Goal: Task Accomplishment & Management: Manage account settings

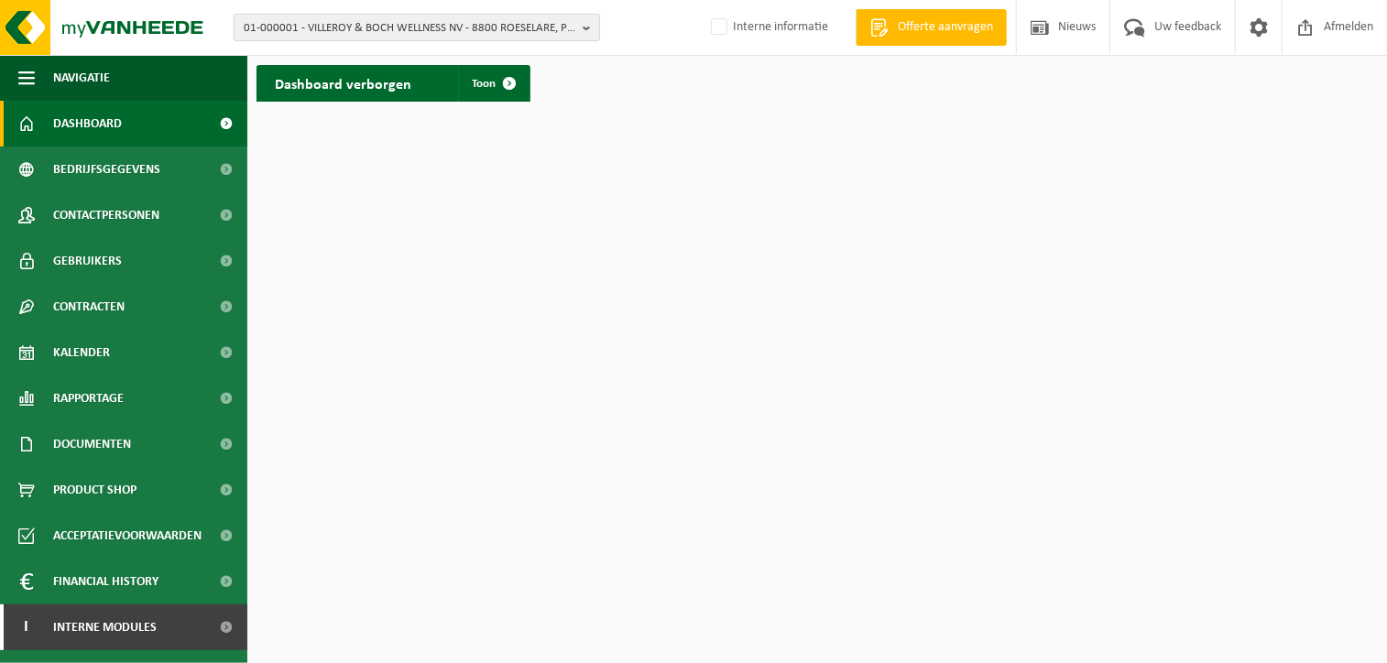
click at [291, 25] on span "01-000001 - VILLEROY & BOCH WELLNESS NV - 8800 ROESELARE, POPULIERSTRAAT 1" at bounding box center [410, 28] width 332 height 27
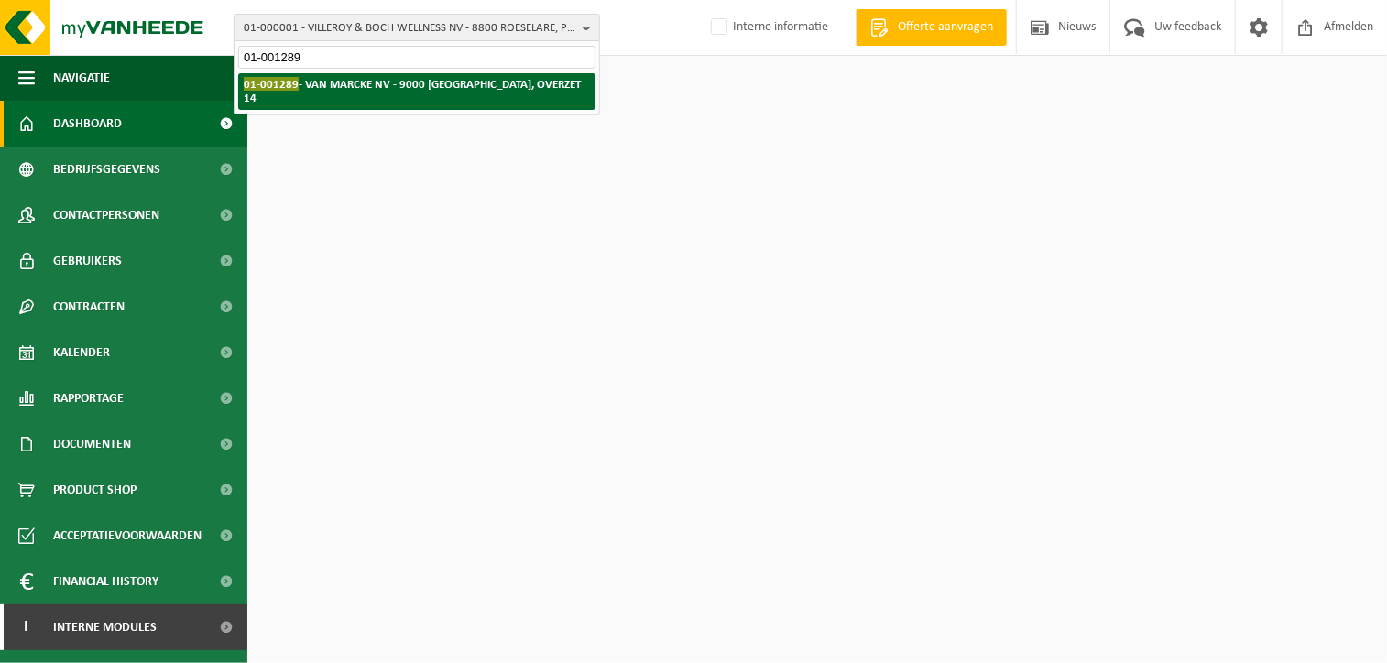
type input "01-001289"
click at [290, 90] on span "01-001289" at bounding box center [271, 84] width 55 height 14
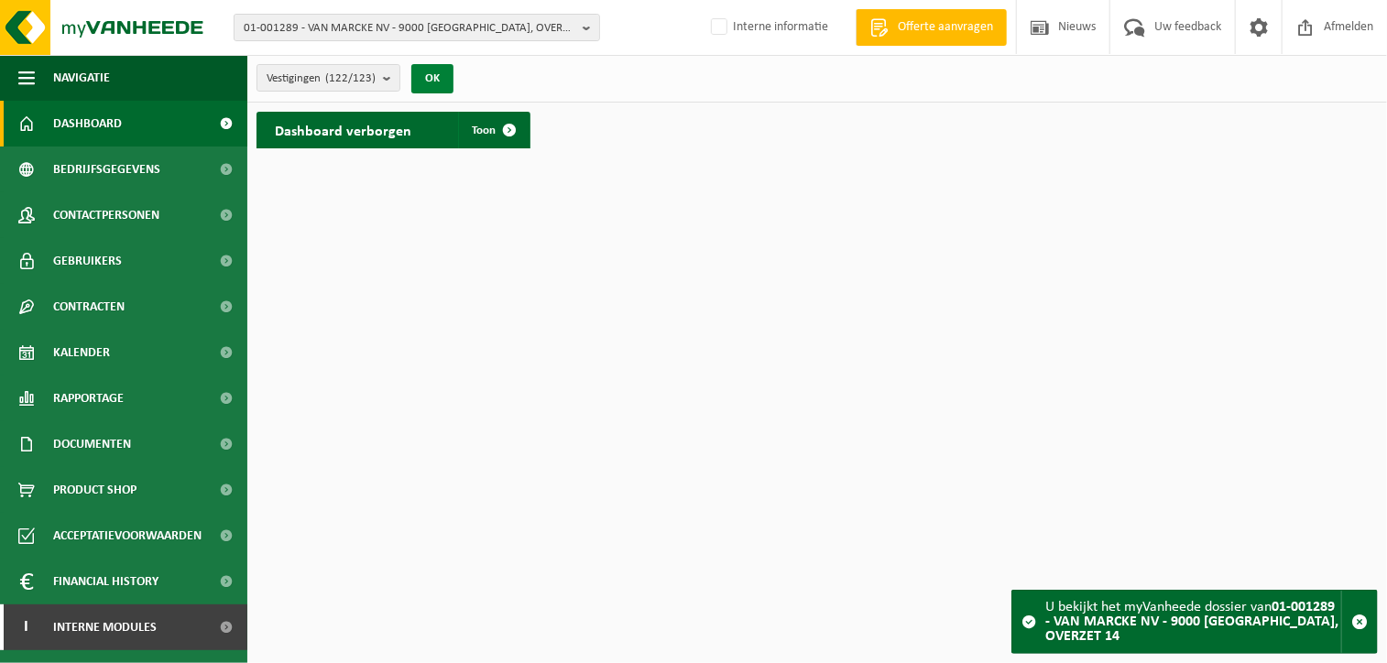
click at [447, 76] on button "OK" at bounding box center [432, 78] width 42 height 29
click at [48, 578] on link "Financial History" at bounding box center [123, 582] width 247 height 46
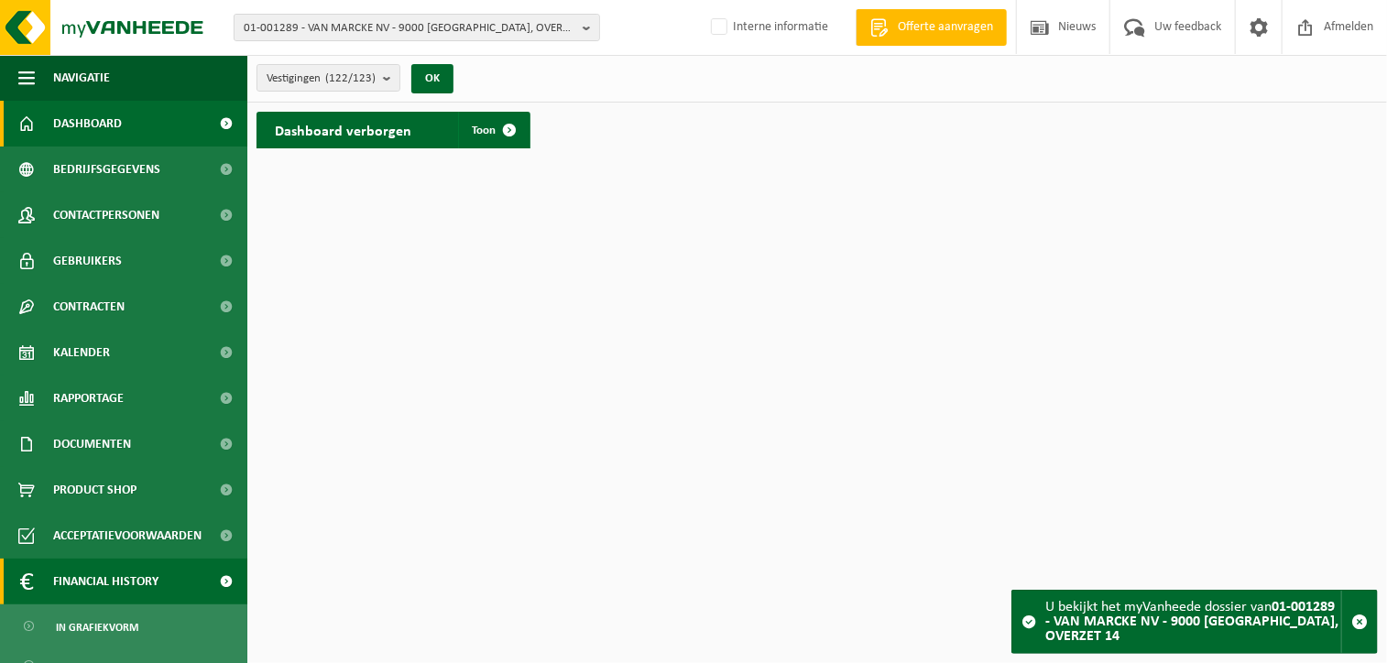
click at [139, 581] on span "Financial History" at bounding box center [105, 582] width 105 height 46
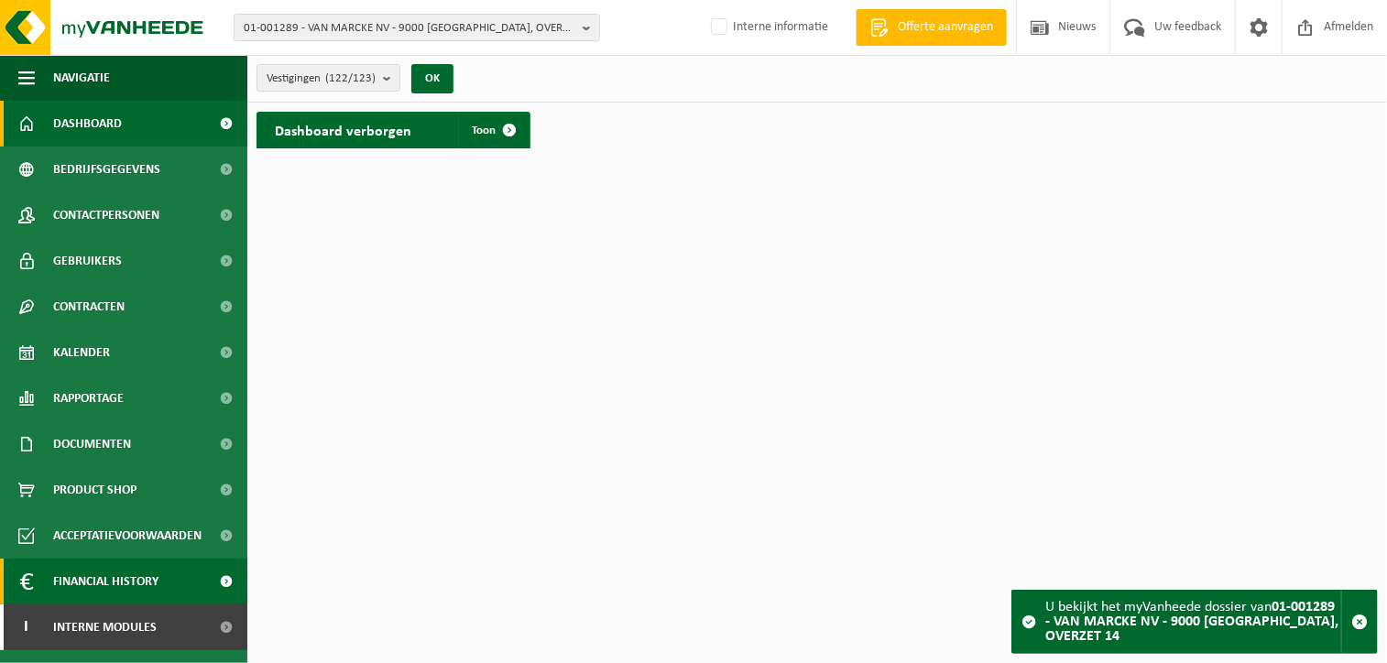
click at [224, 582] on span at bounding box center [226, 582] width 41 height 46
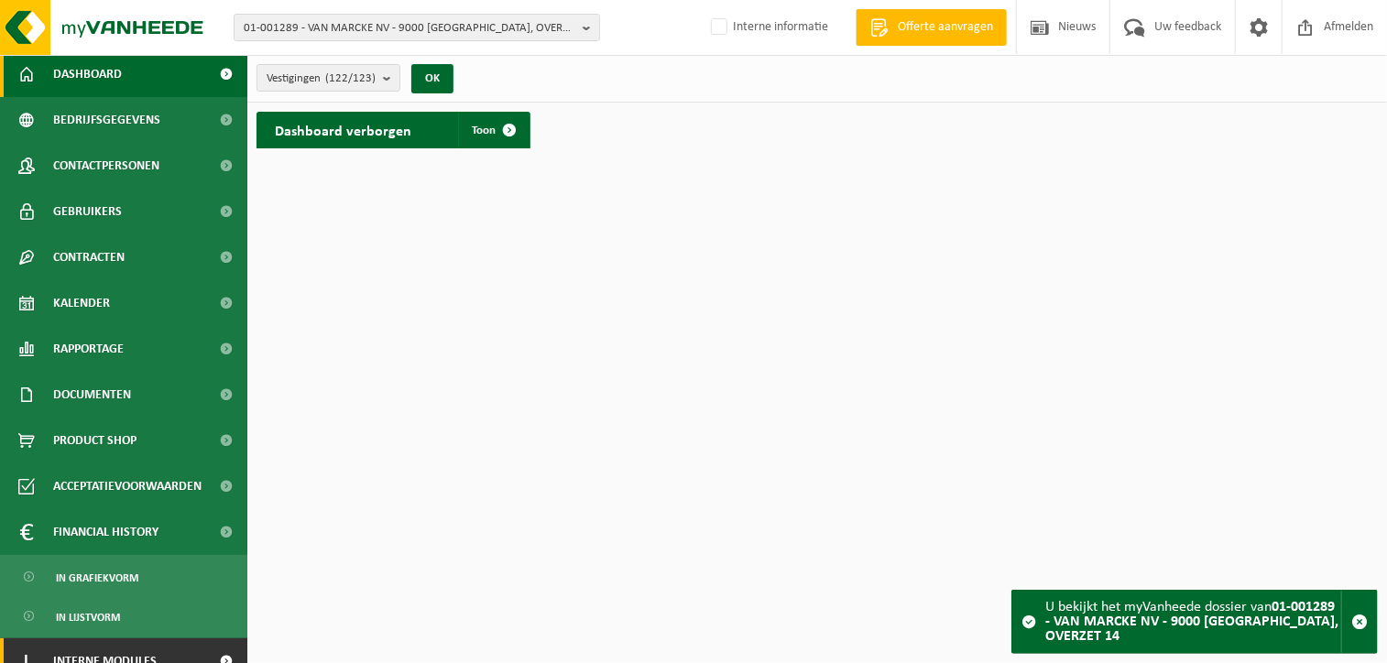
scroll to position [70, 0]
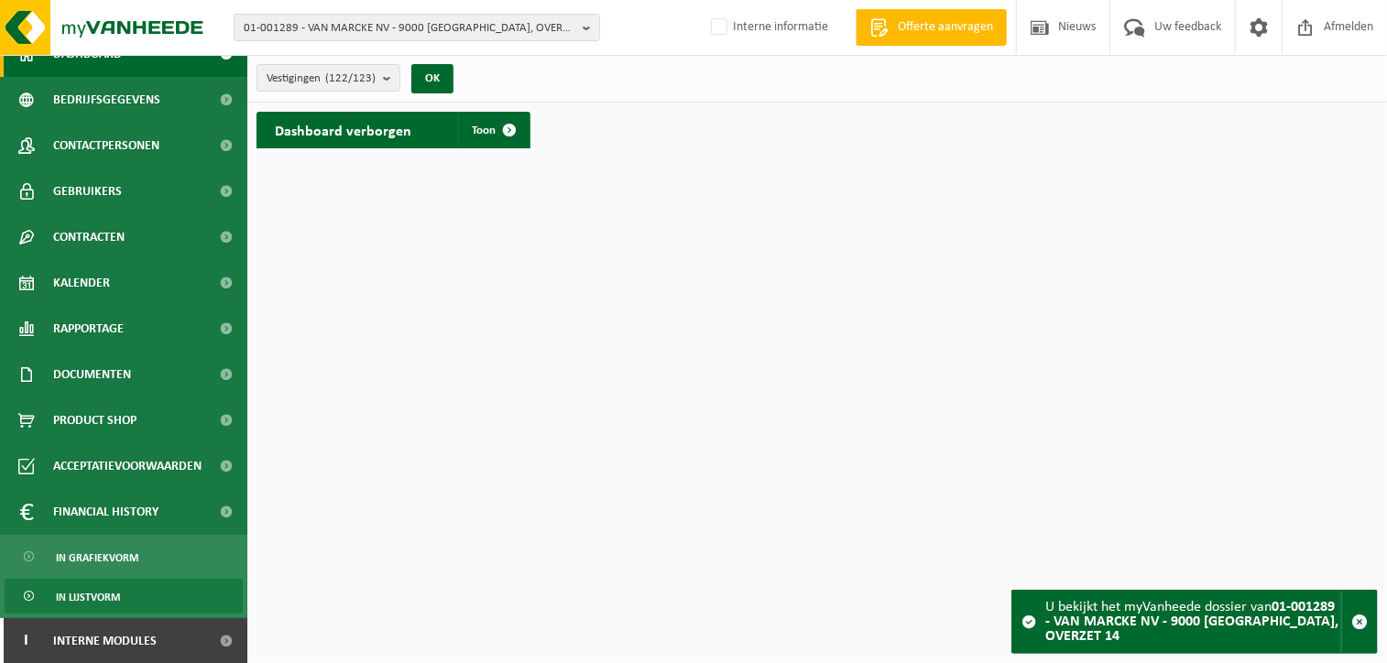
click at [109, 586] on span "In lijstvorm" at bounding box center [88, 597] width 64 height 35
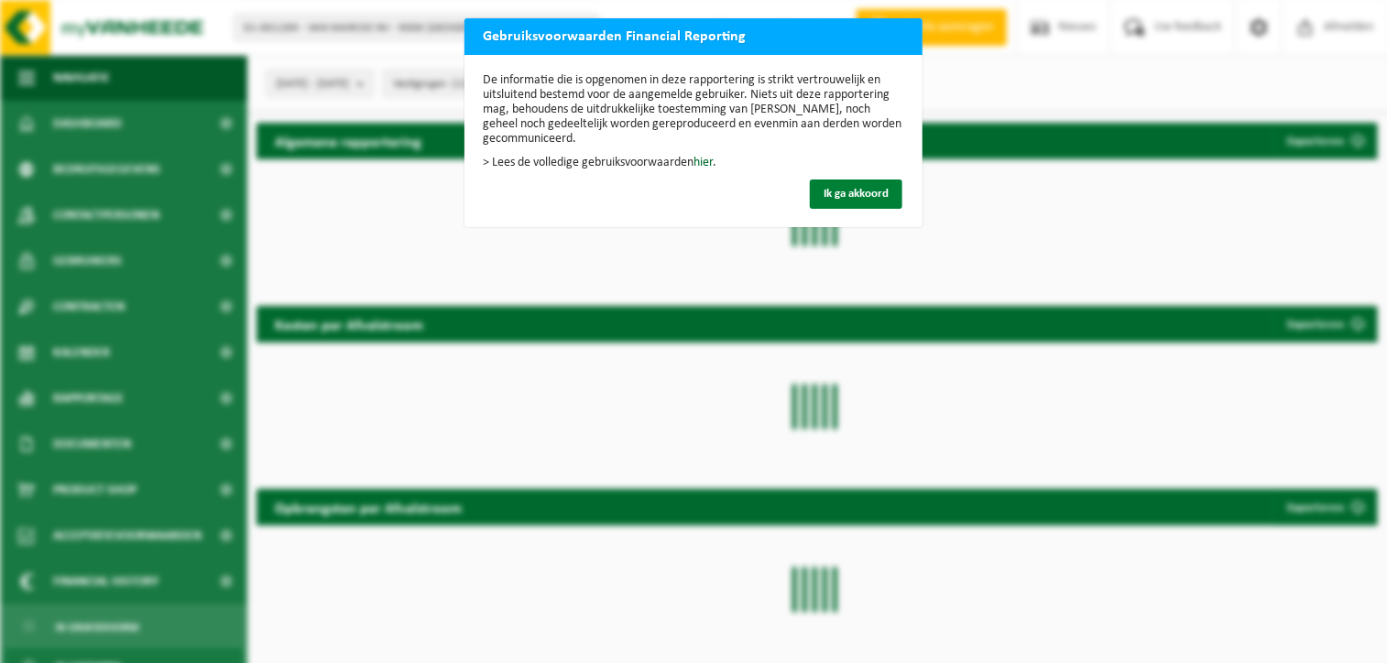
click at [825, 180] on button "Ik ga akkoord" at bounding box center [856, 194] width 93 height 29
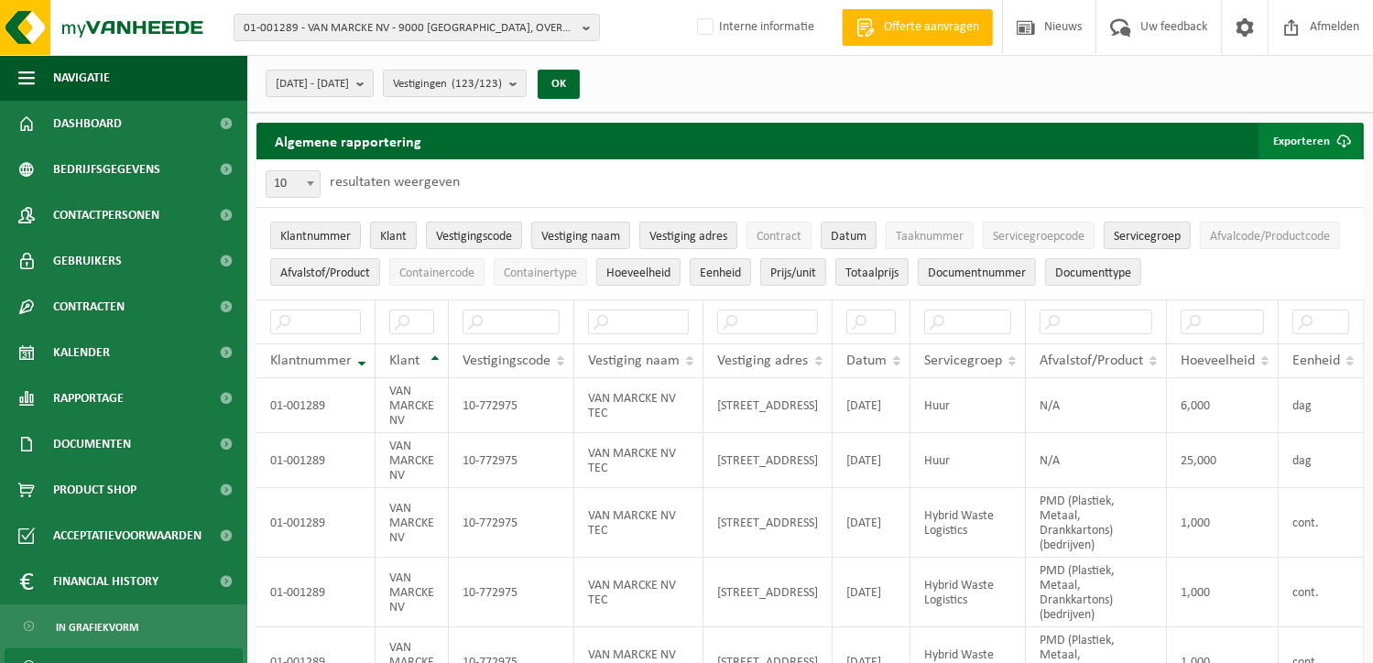
click at [1288, 137] on button "Exporteren" at bounding box center [1311, 141] width 104 height 37
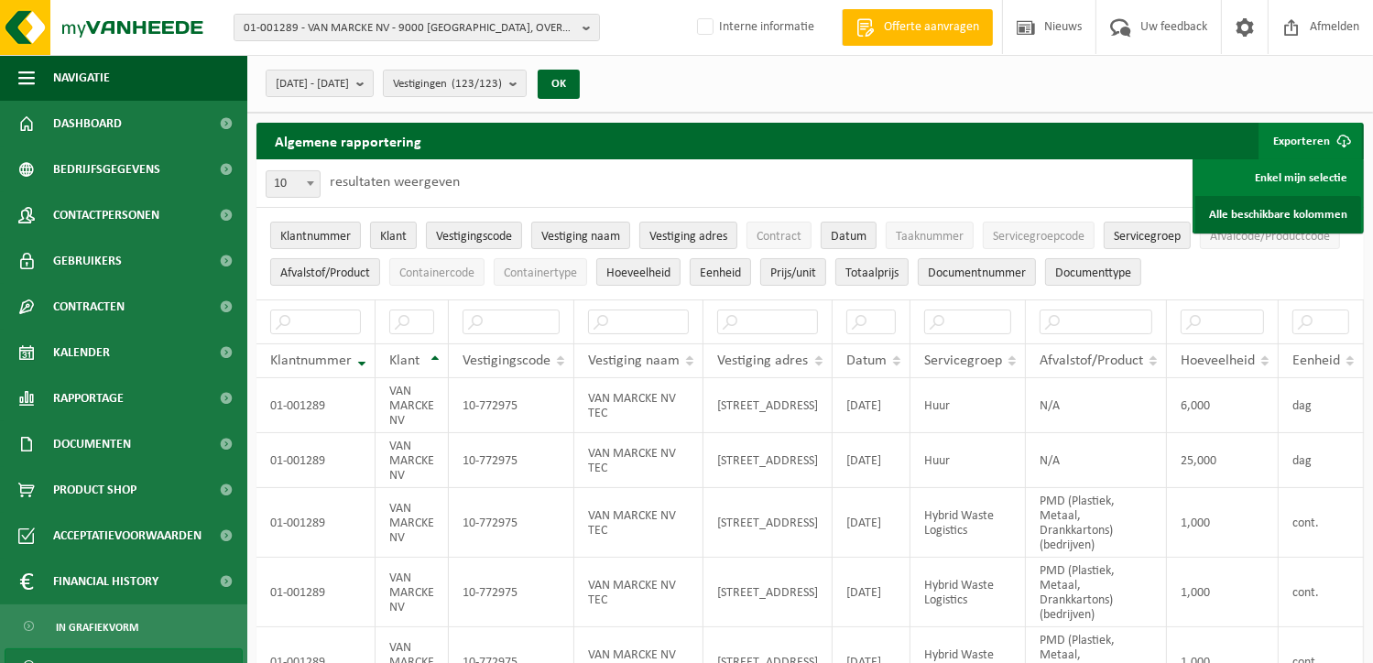
click at [1272, 213] on link "Alle beschikbare kolommen" at bounding box center [1279, 214] width 166 height 37
click at [790, 102] on div "2025-03-01 - 2025-08-20 Huidige maand Vorige maand Laatste 6 maanden Huidig jaa…" at bounding box center [810, 84] width 1126 height 58
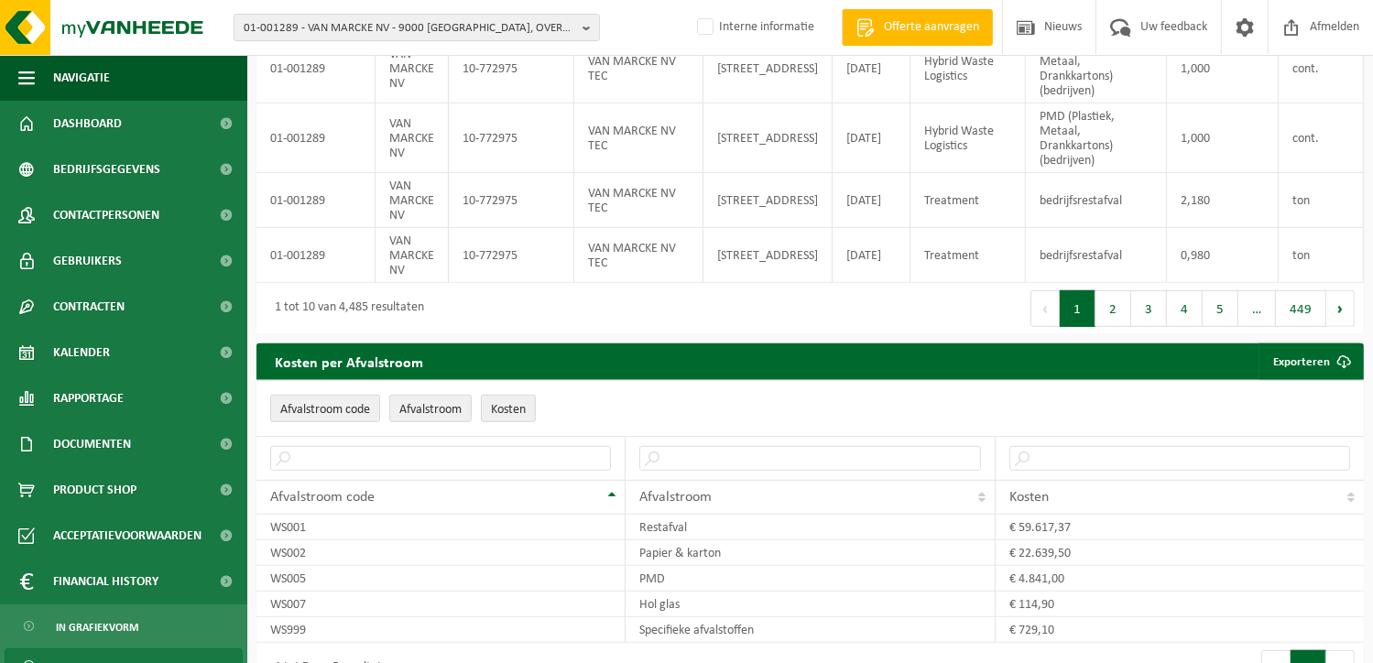
scroll to position [1283, 0]
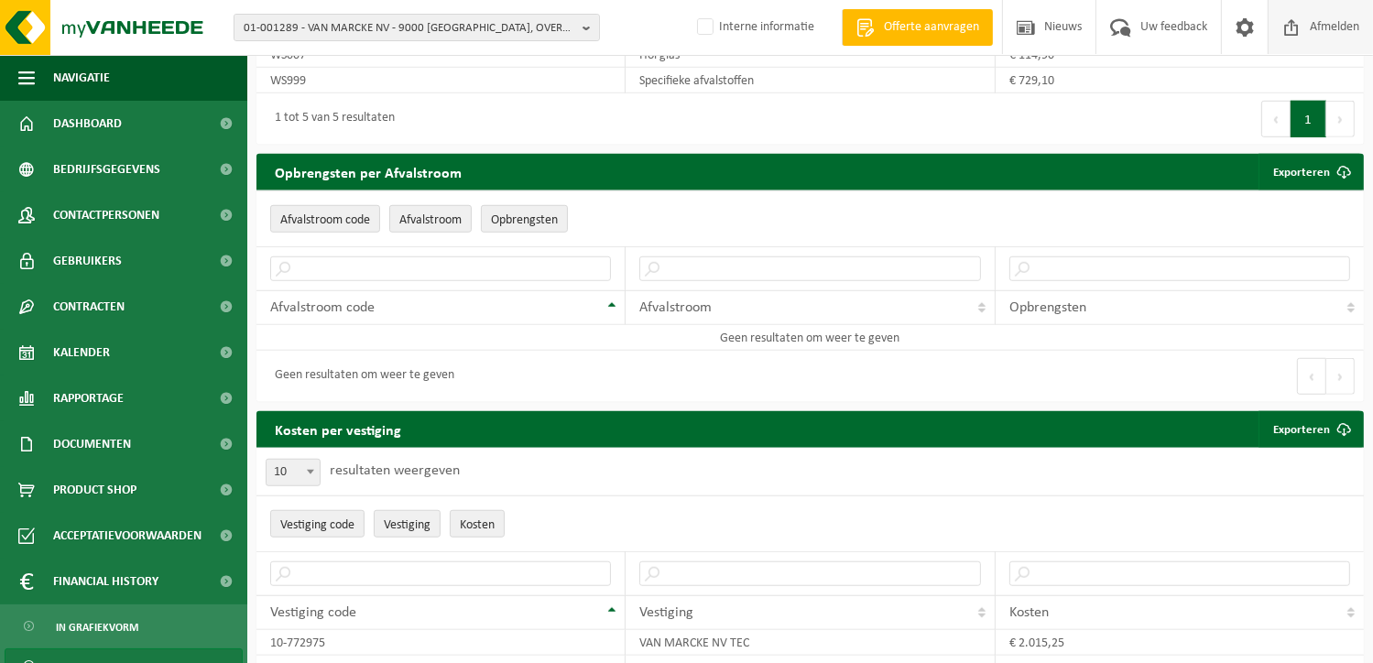
click at [1314, 25] on span "Afmelden" at bounding box center [1335, 27] width 59 height 54
